Goal: Task Accomplishment & Management: Complete application form

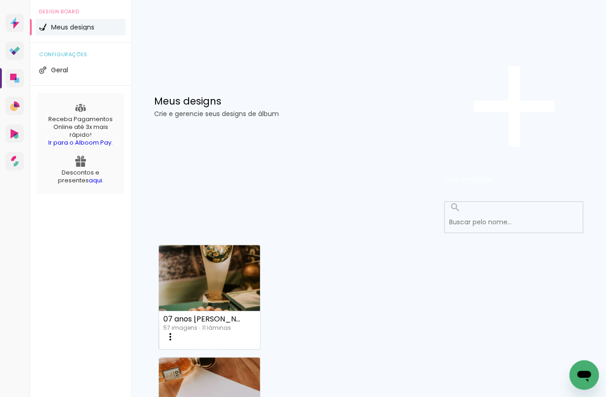
click at [327, 110] on p "Crie e gerencie seus designs de álbum" at bounding box center [299, 113] width 291 height 6
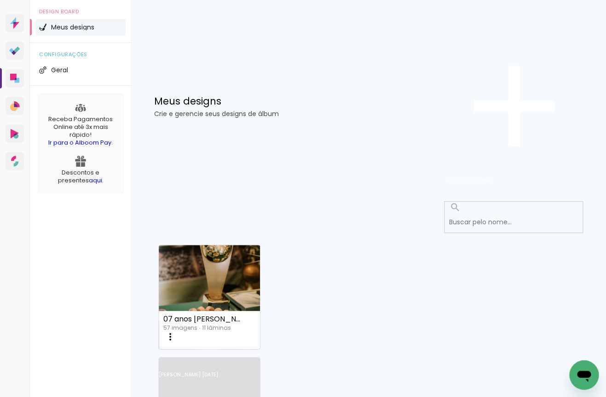
click at [260, 360] on link "Criado em [DATE]" at bounding box center [209, 386] width 101 height 52
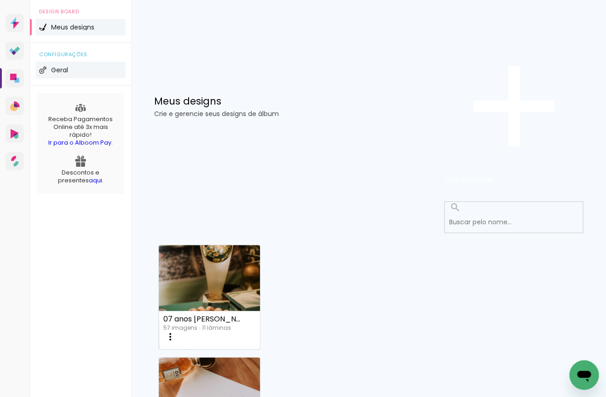
scroll to position [12, 0]
click at [493, 175] on span "Criar um design" at bounding box center [469, 179] width 48 height 9
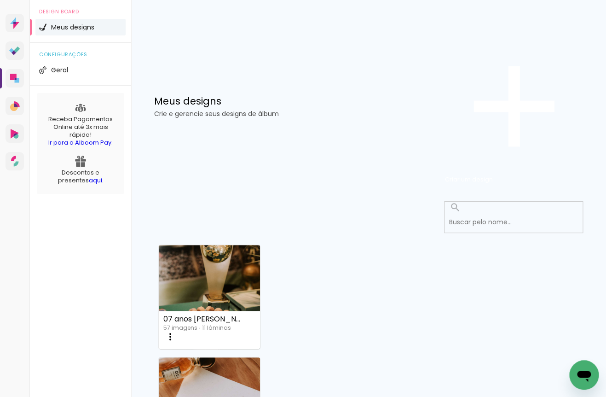
drag, startPoint x: 311, startPoint y: 196, endPoint x: 383, endPoint y: 196, distance: 71.3
click at [326, 34] on div "Meus designs Crie e gerencie seus designs de álbum Criar um design" at bounding box center [368, 96] width 475 height 192
click at [493, 175] on span "Criar um design" at bounding box center [469, 179] width 48 height 9
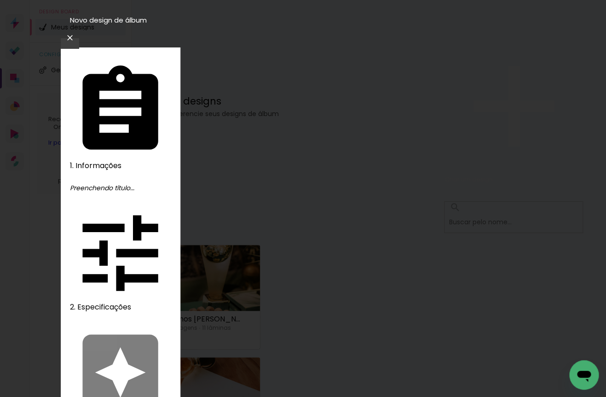
drag, startPoint x: 307, startPoint y: 124, endPoint x: 260, endPoint y: 122, distance: 47.4
type input "Rafael e Camila"
type paper-input "Rafael e Camila"
click at [75, 33] on iron-icon at bounding box center [69, 37] width 11 height 9
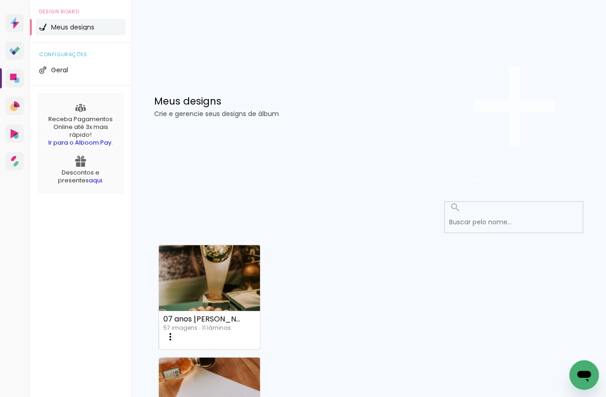
click at [493, 175] on span "Criar um design" at bounding box center [469, 179] width 48 height 9
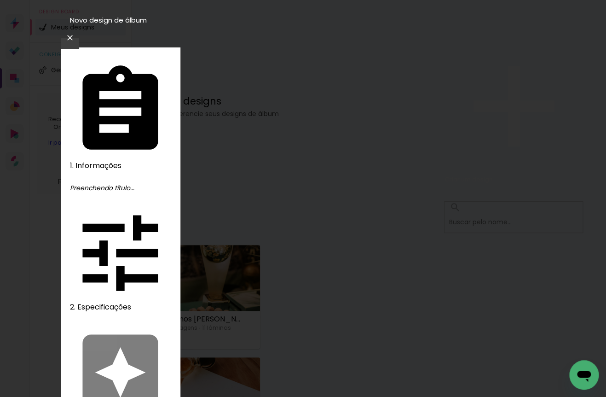
click at [0, 0] on slot "Avançar" at bounding box center [0, 0] width 0 height 0
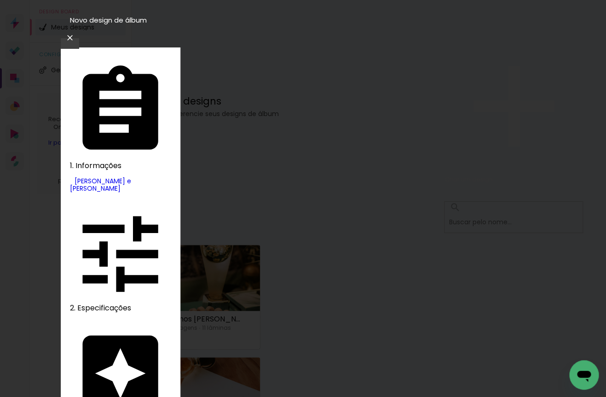
type input "via"
type paper-input "via"
click at [0, 0] on slot "Tamanho Livre" at bounding box center [0, 0] width 0 height 0
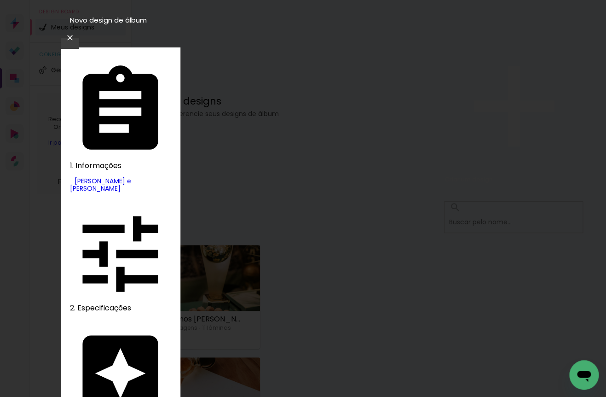
click at [0, 0] on slot "Avançar" at bounding box center [0, 0] width 0 height 0
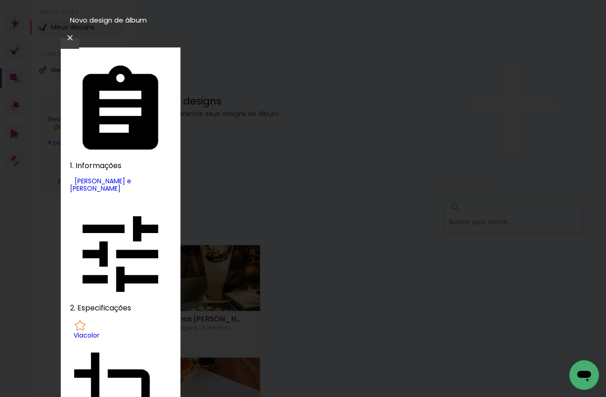
click at [323, 154] on paper-item "Padrão" at bounding box center [297, 147] width 52 height 13
type input "Padrão"
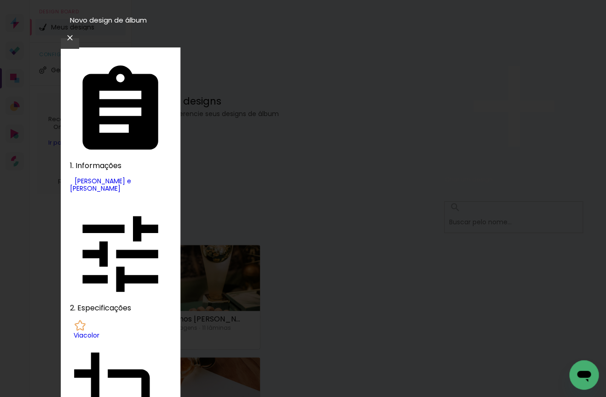
click at [0, 0] on slot "Avançar" at bounding box center [0, 0] width 0 height 0
type input "1"
type paper-input "1"
type input "2"
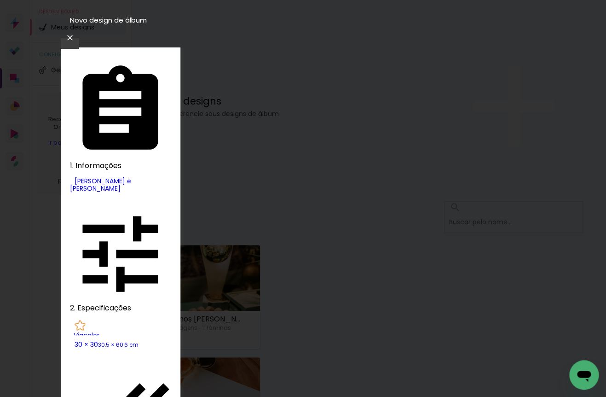
type paper-input "2"
type paper-checkbox "on"
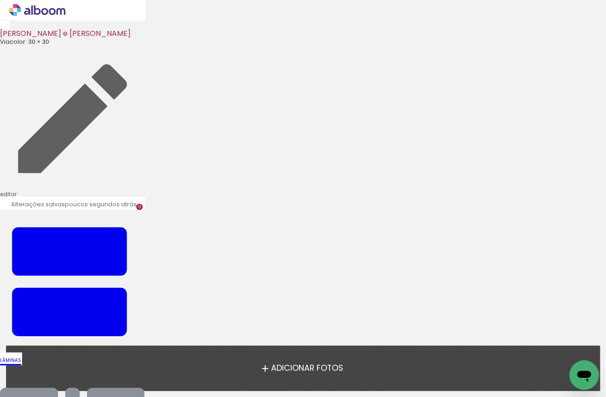
click at [292, 365] on span "Adicionar Fotos" at bounding box center [307, 368] width 72 height 8
click at [0, 0] on input "file" at bounding box center [0, 0] width 0 height 0
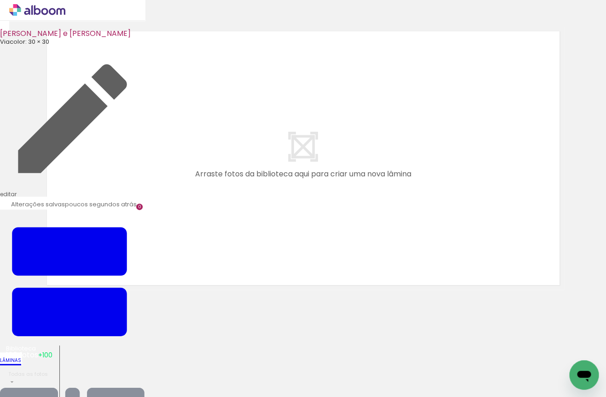
scroll to position [12, 0]
